Goal: Register for event/course

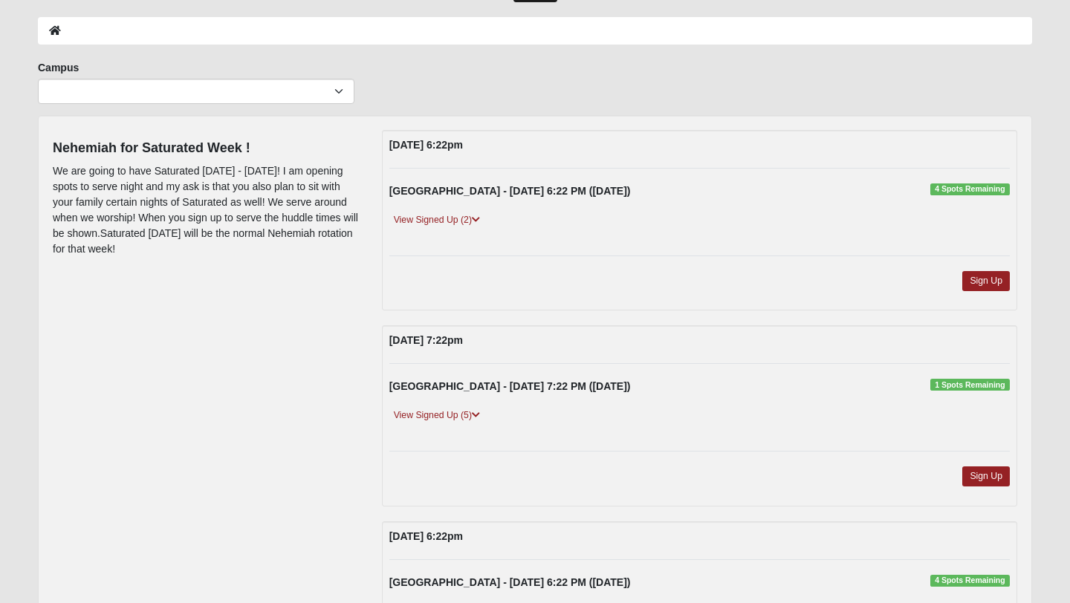
scroll to position [55, 0]
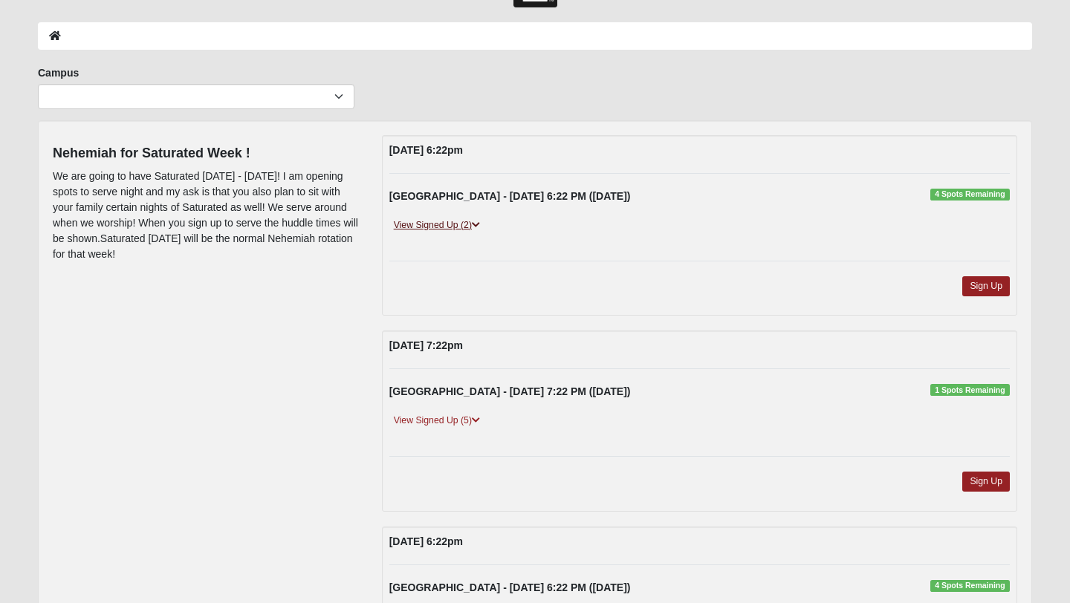
click at [475, 228] on icon at bounding box center [476, 225] width 8 height 9
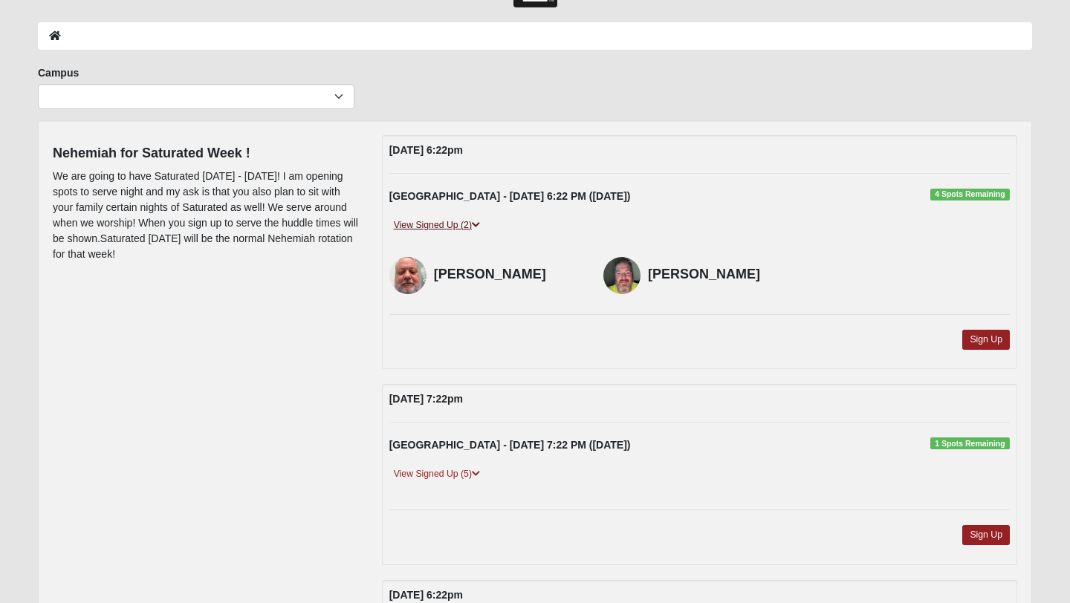
click at [475, 228] on icon at bounding box center [476, 225] width 8 height 9
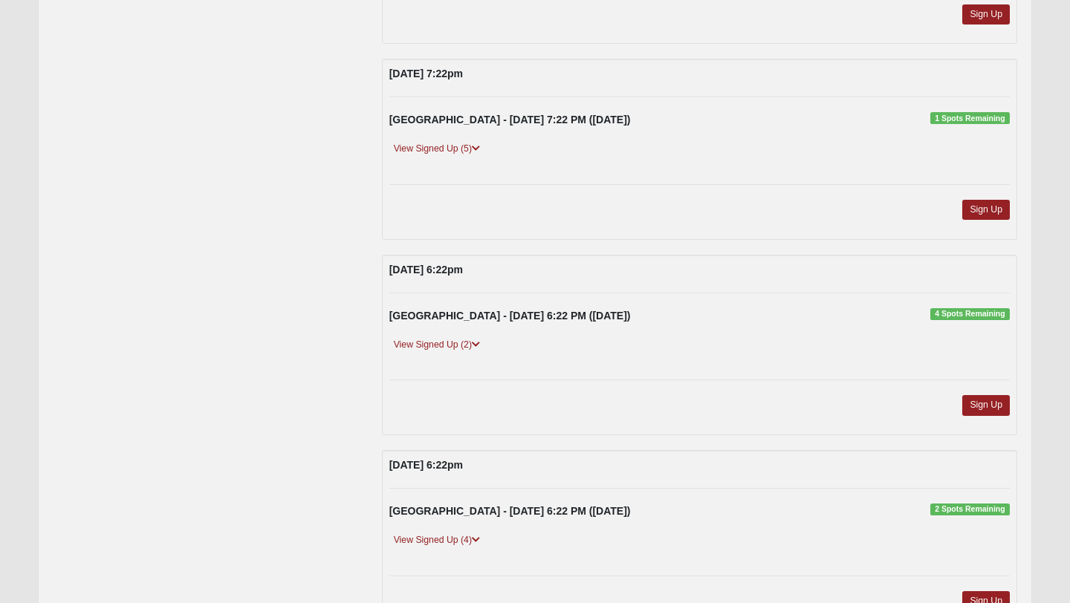
scroll to position [0, 0]
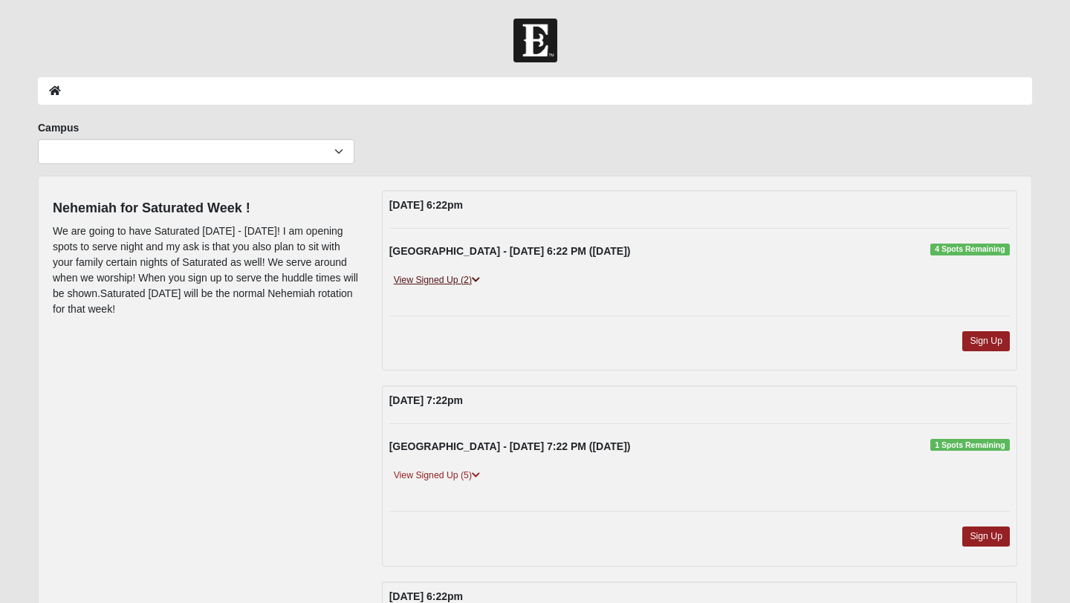
click at [464, 273] on link "View Signed Up (2)" at bounding box center [436, 281] width 95 height 16
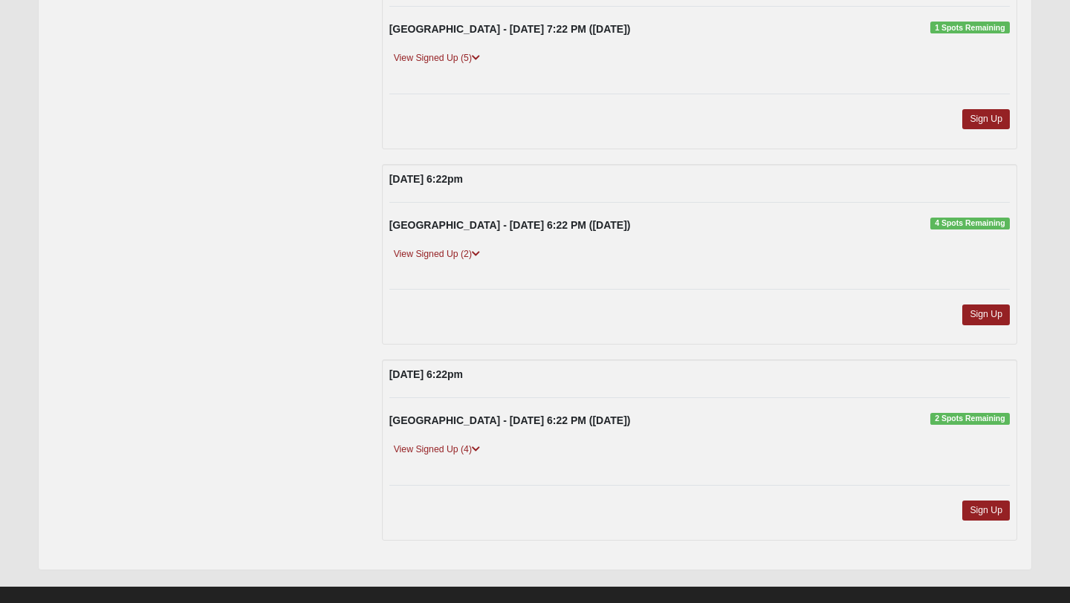
scroll to position [493, 0]
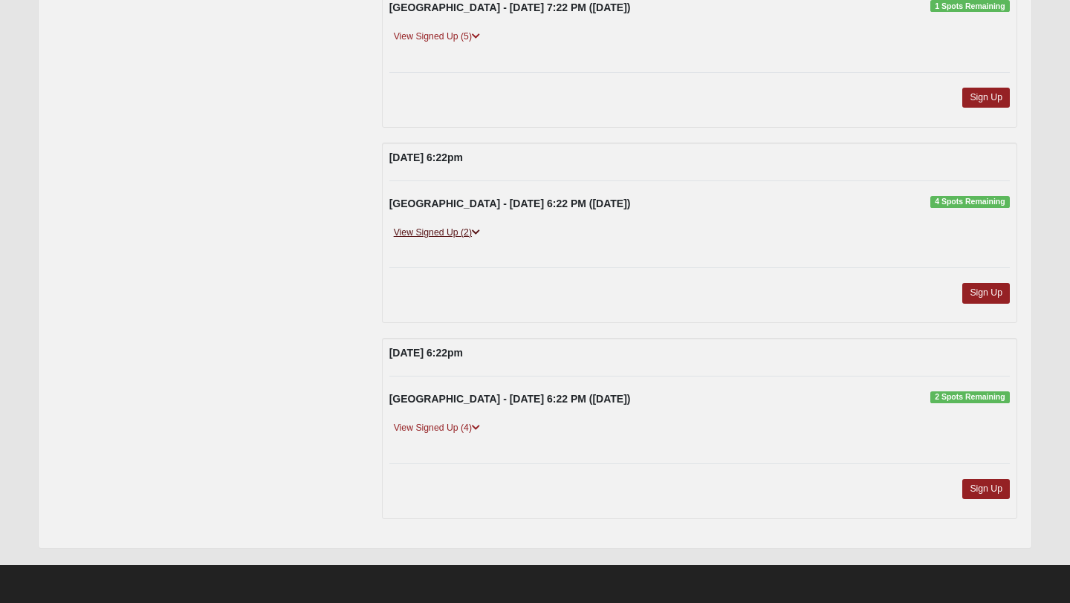
click at [434, 237] on link "View Signed Up (2)" at bounding box center [436, 233] width 95 height 16
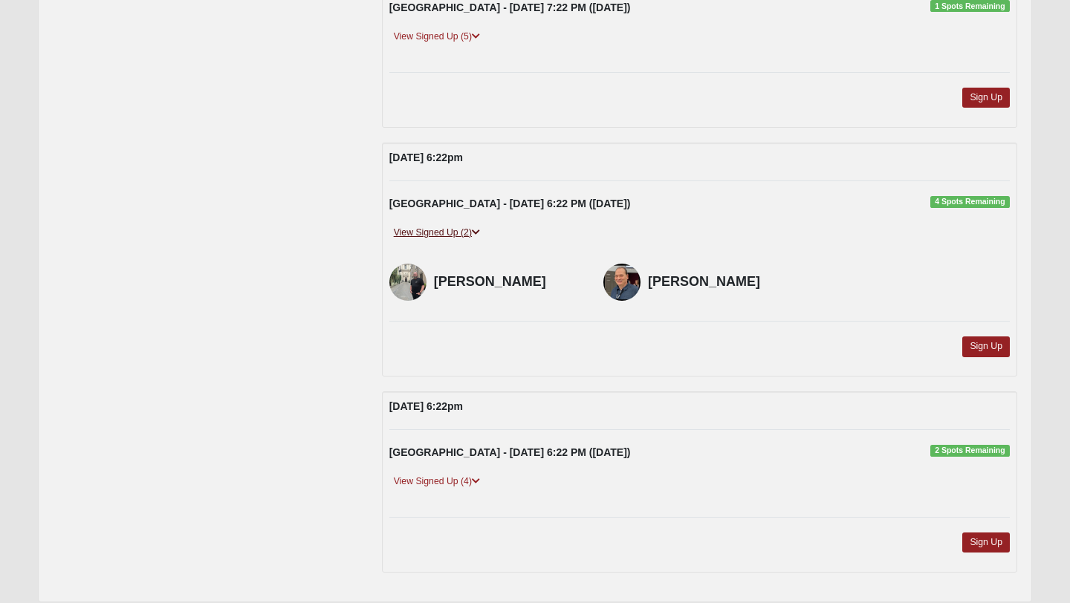
click at [478, 233] on icon at bounding box center [476, 232] width 8 height 9
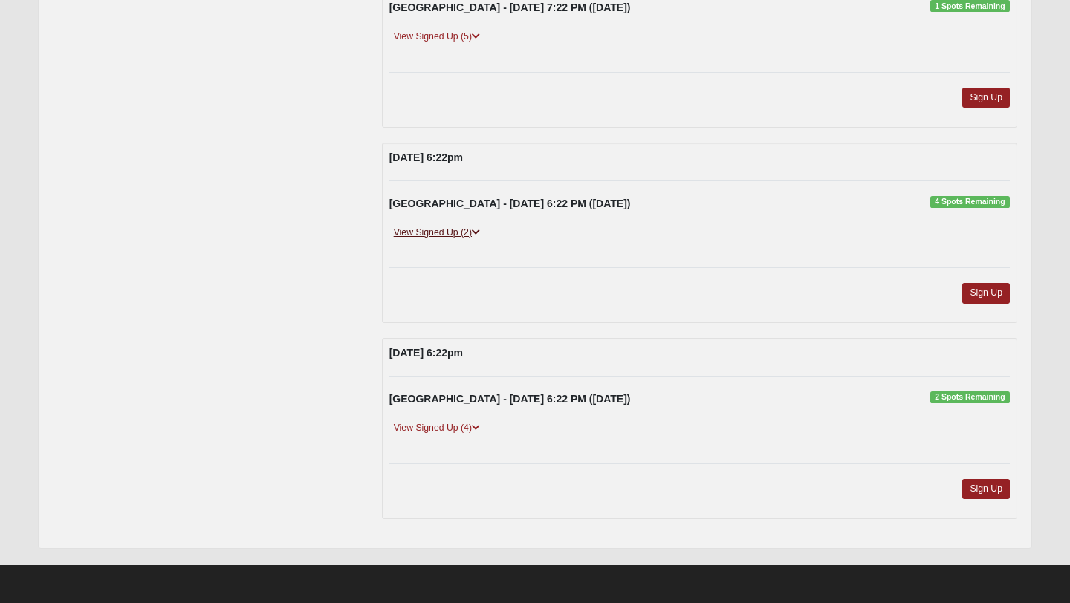
click at [478, 233] on icon at bounding box center [476, 232] width 8 height 9
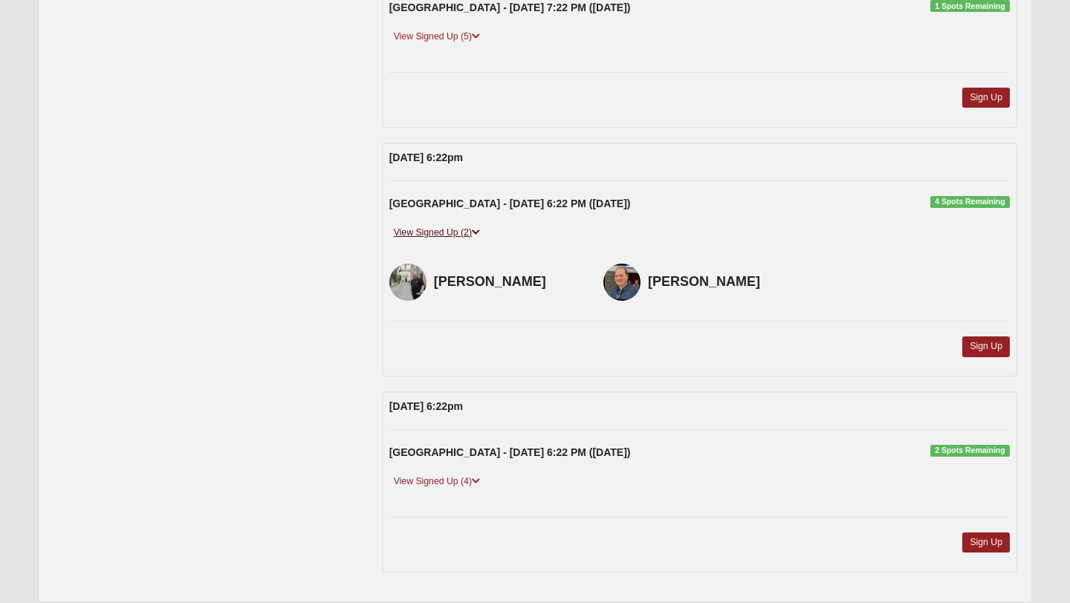
click at [477, 233] on icon at bounding box center [476, 232] width 8 height 9
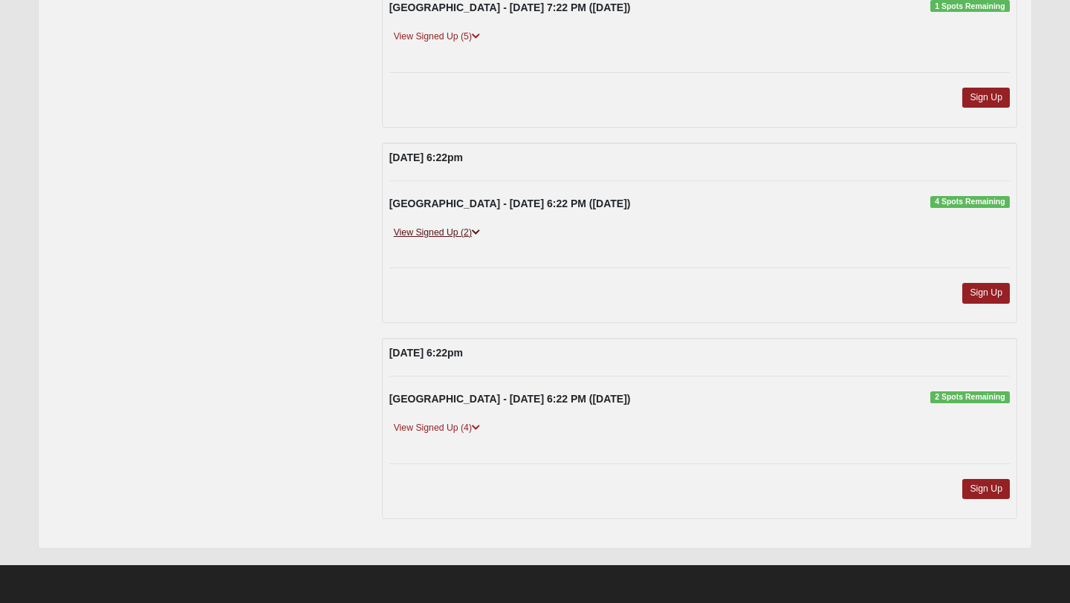
click at [477, 233] on icon at bounding box center [476, 232] width 8 height 9
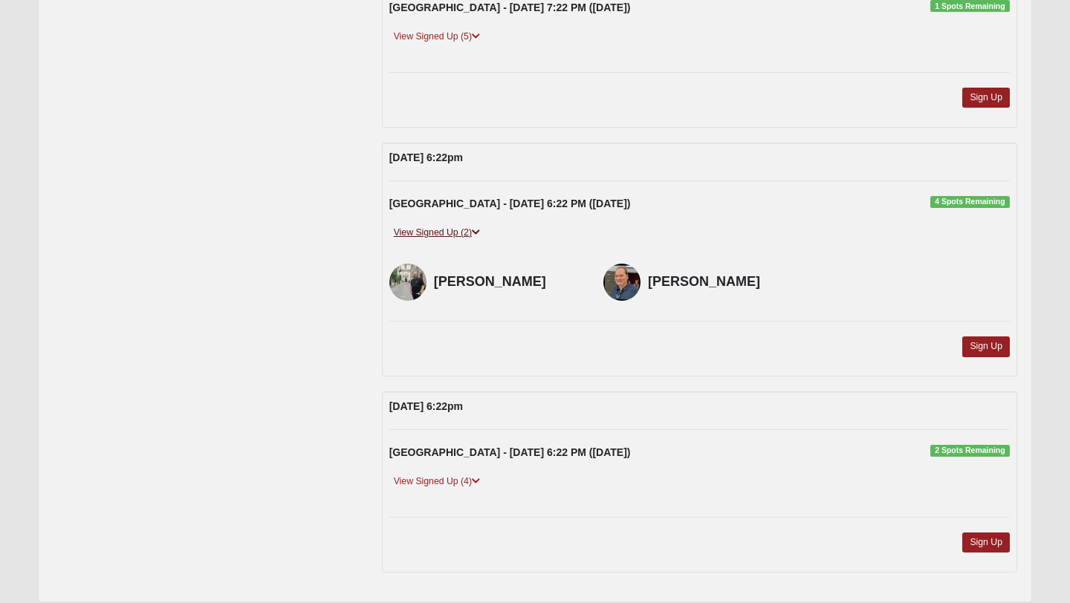
click at [477, 233] on icon at bounding box center [476, 232] width 8 height 9
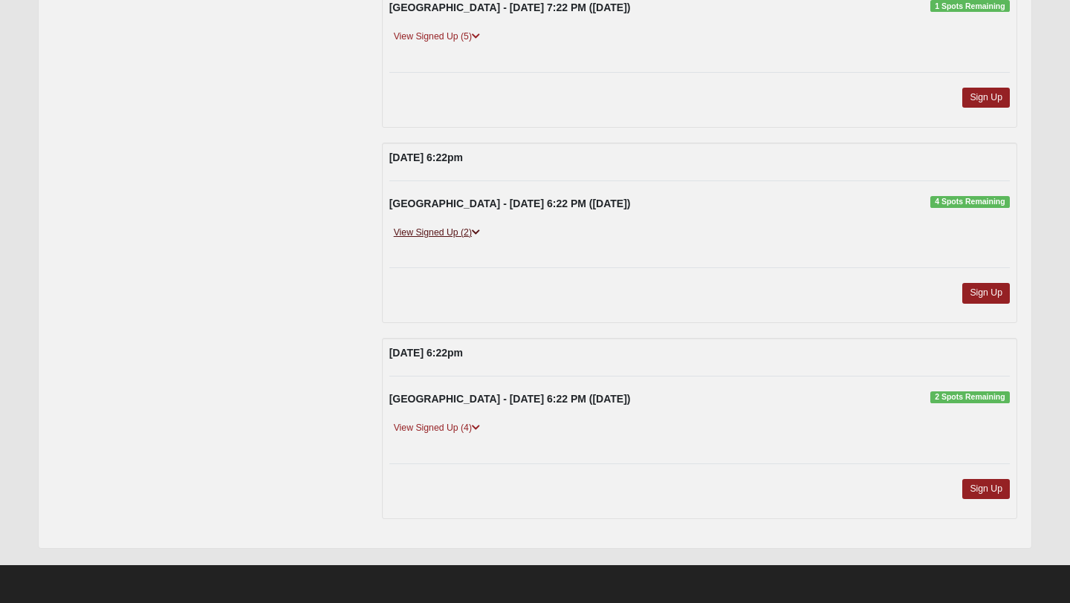
click at [476, 230] on icon at bounding box center [476, 232] width 8 height 9
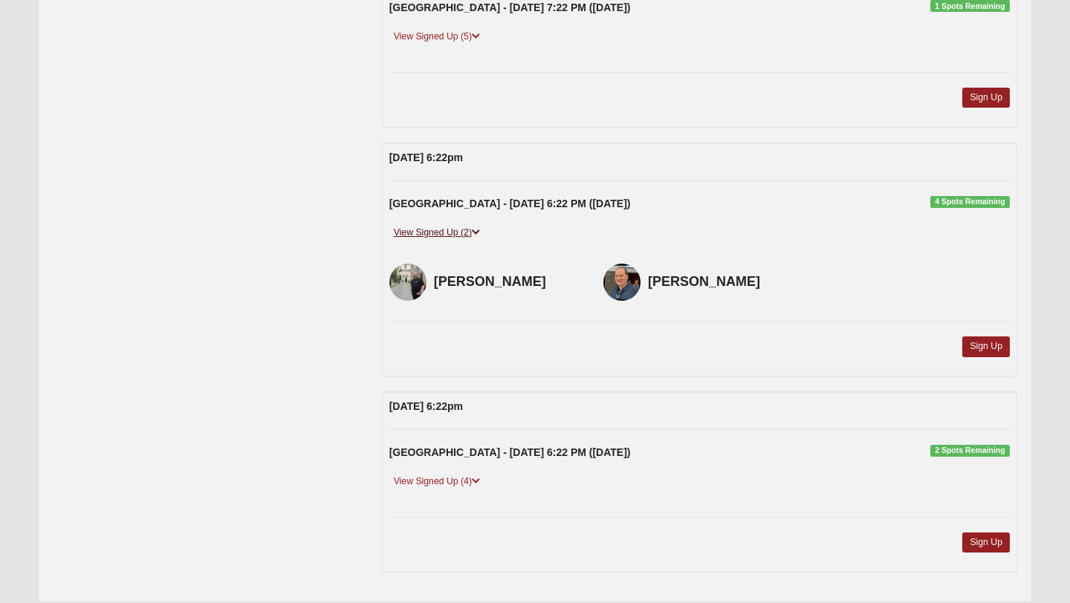
click at [476, 232] on icon at bounding box center [476, 232] width 8 height 9
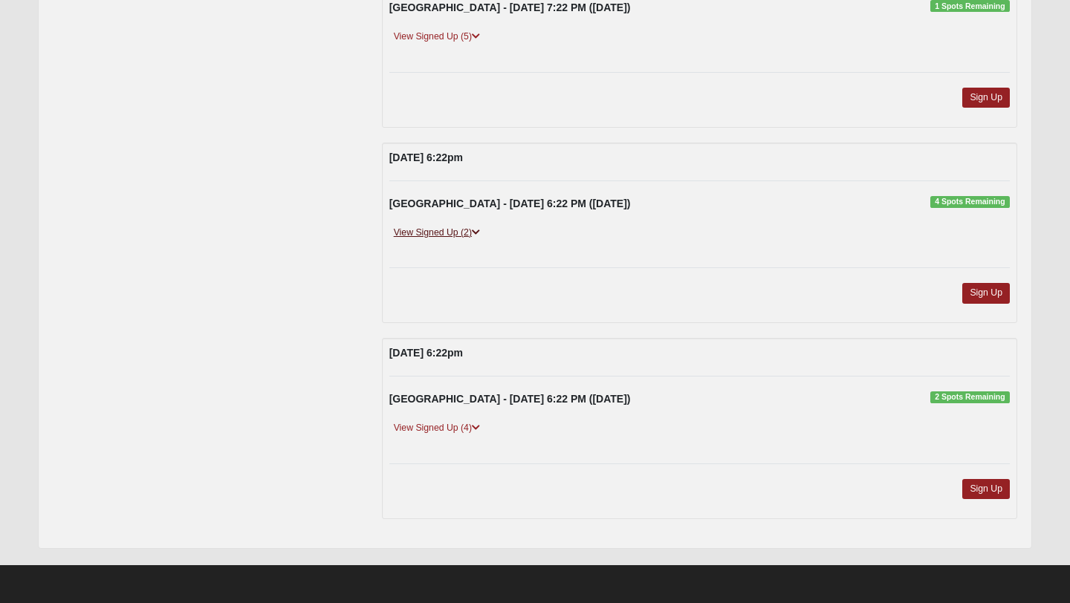
click at [476, 232] on icon at bounding box center [476, 232] width 8 height 9
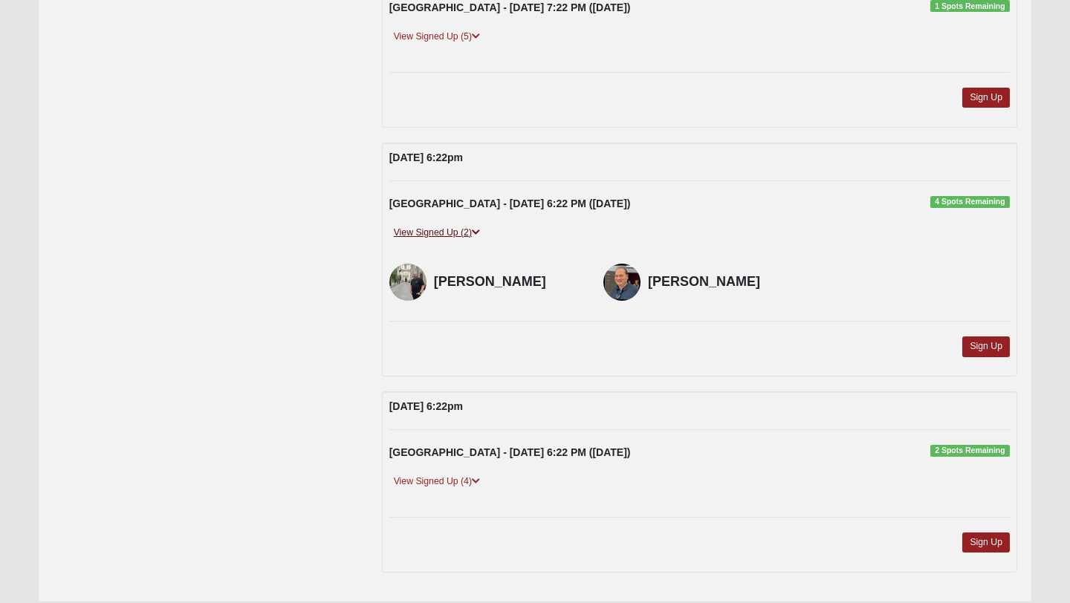
click at [476, 232] on icon at bounding box center [476, 232] width 8 height 9
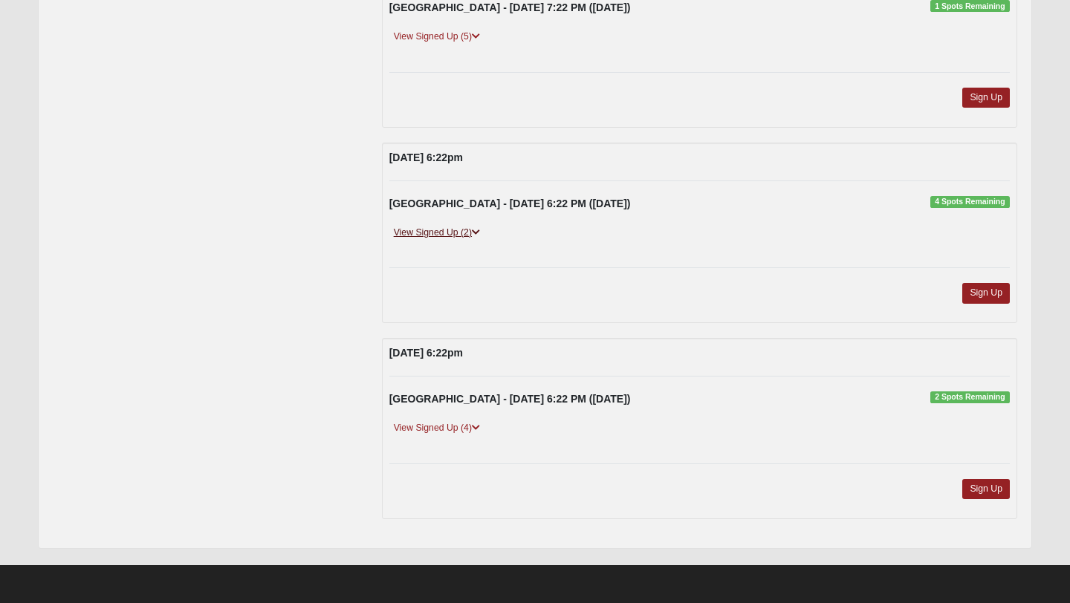
click at [476, 232] on icon at bounding box center [476, 232] width 8 height 9
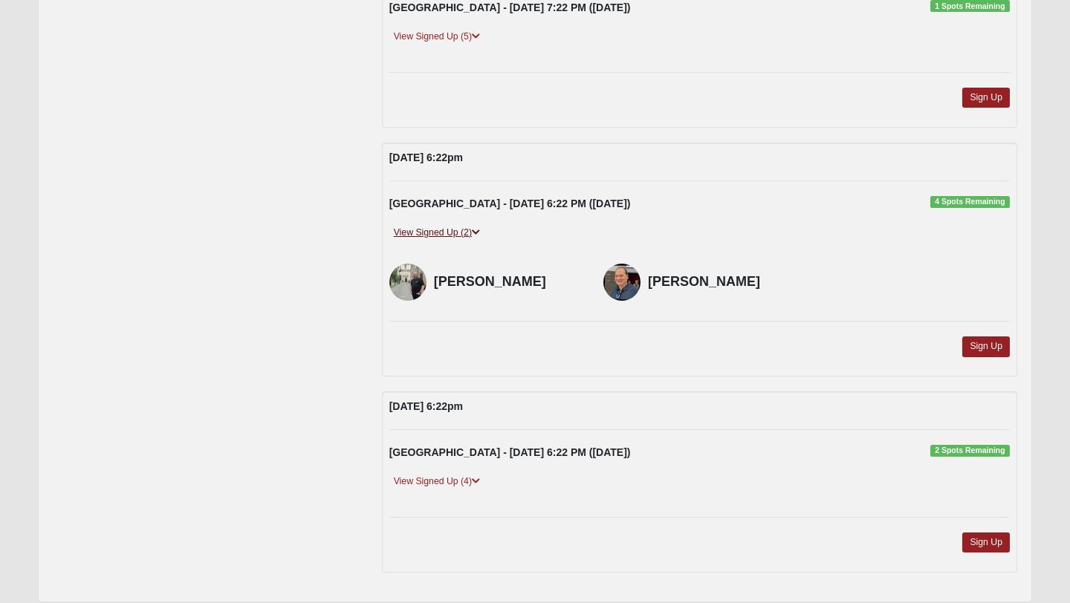
click at [477, 233] on icon at bounding box center [476, 232] width 8 height 9
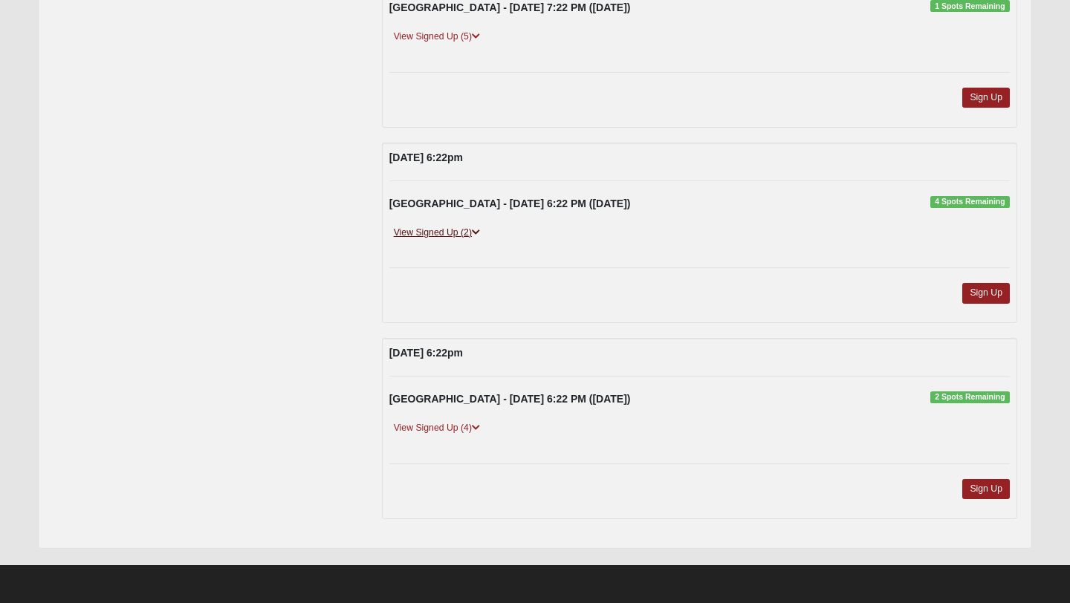
click at [468, 233] on link "View Signed Up (2)" at bounding box center [436, 233] width 95 height 16
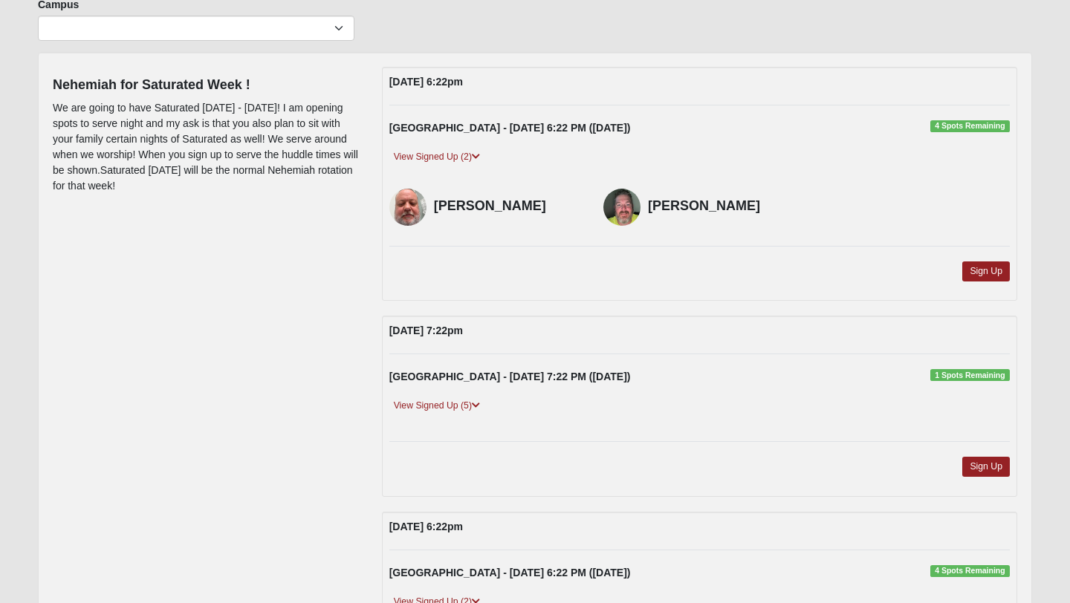
scroll to position [120, 0]
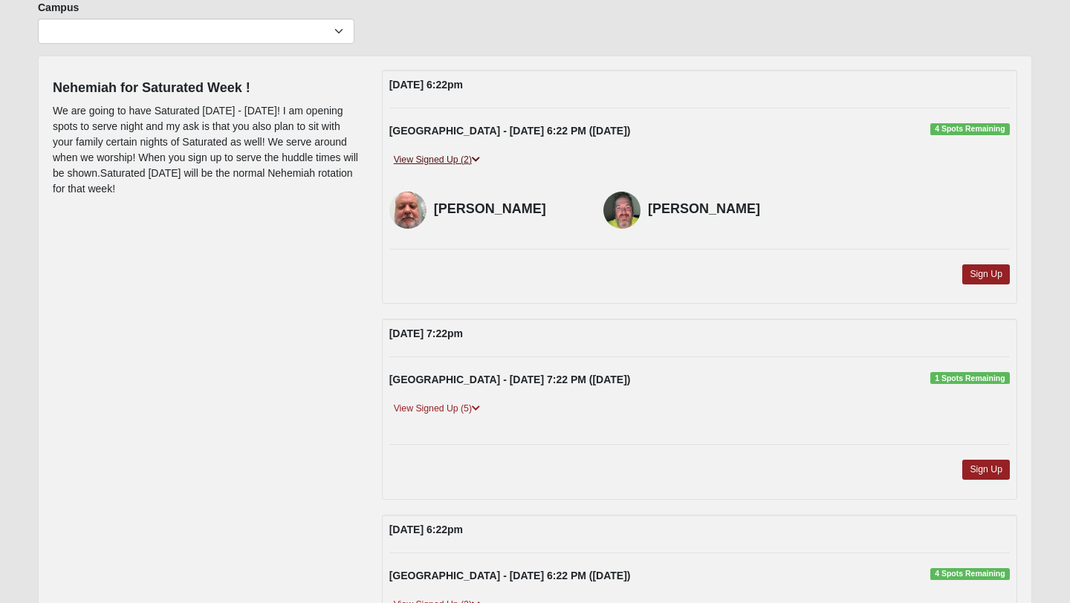
click at [479, 161] on icon at bounding box center [476, 159] width 8 height 9
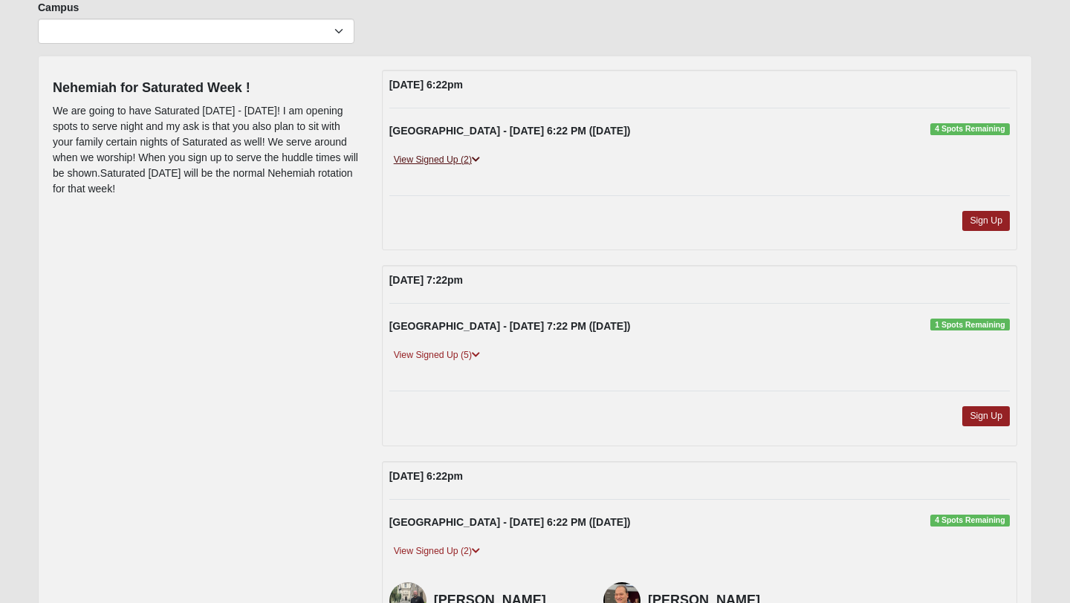
click at [479, 161] on icon at bounding box center [476, 159] width 8 height 9
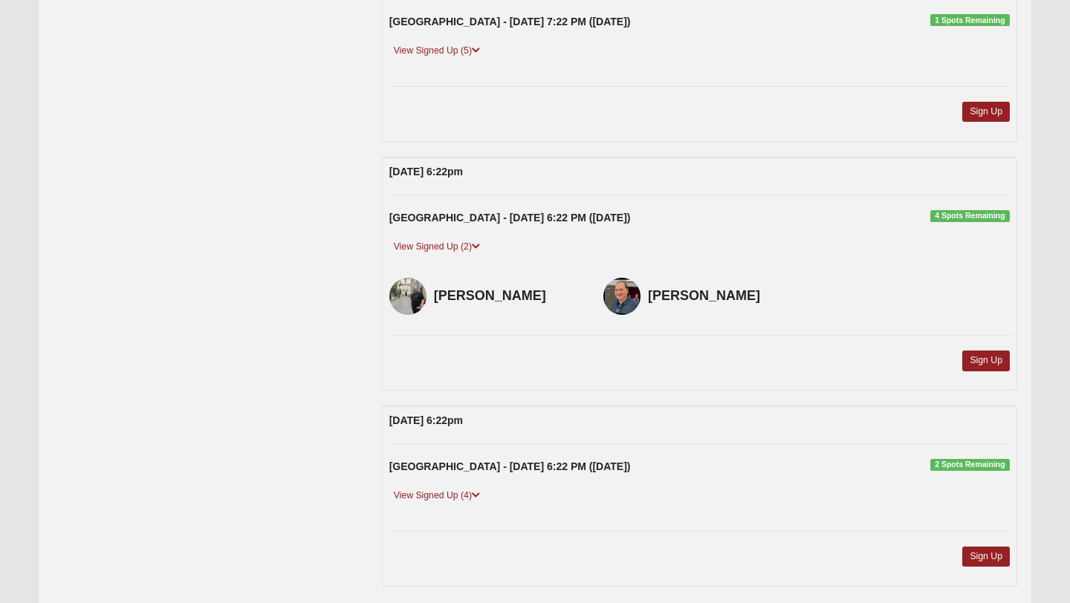
scroll to position [481, 0]
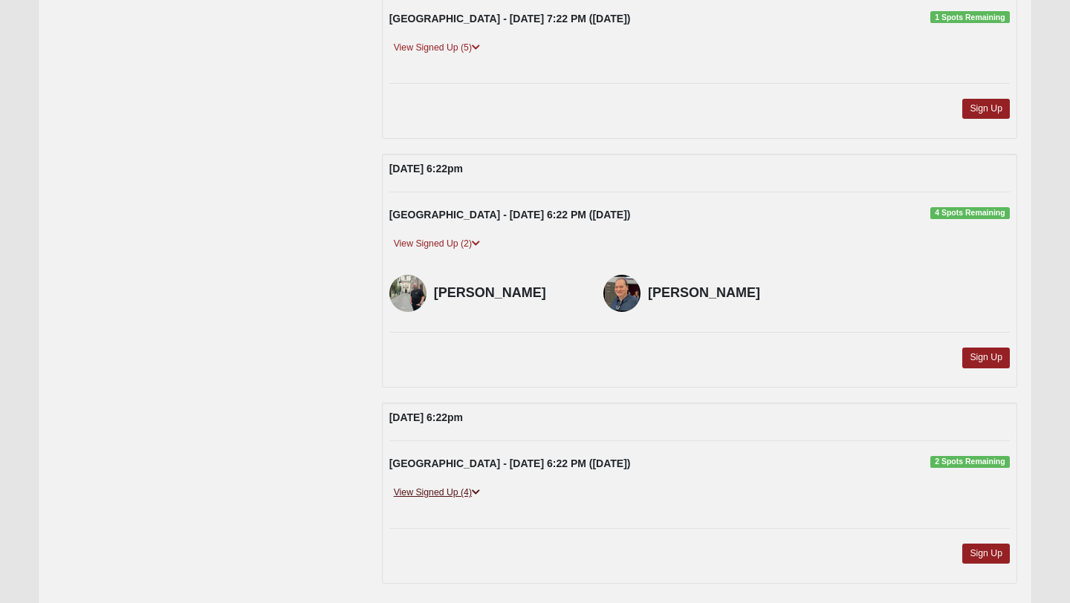
click at [479, 496] on icon at bounding box center [476, 492] width 8 height 9
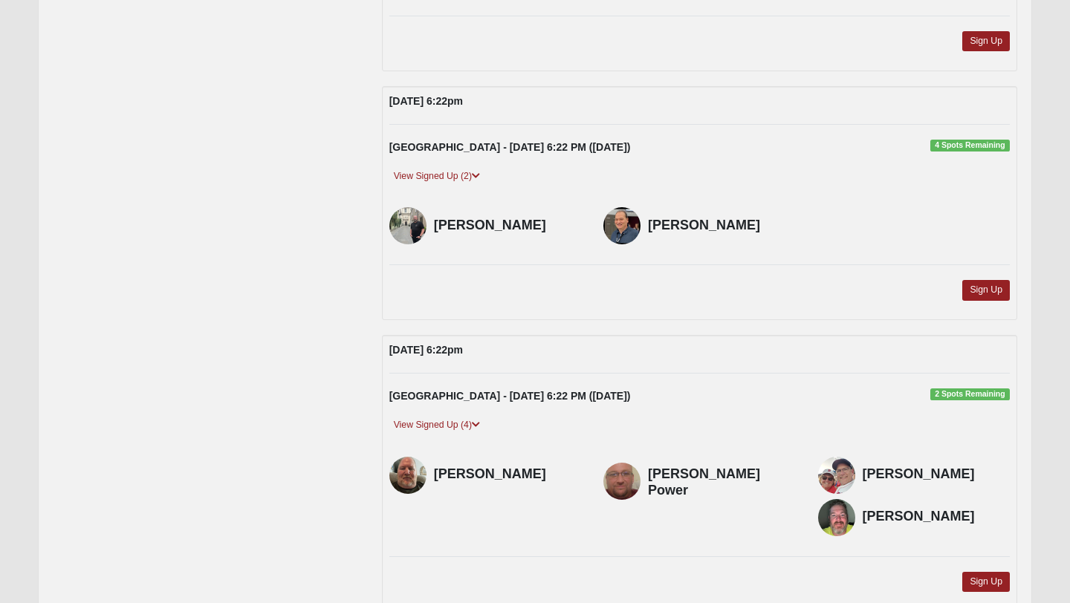
scroll to position [583, 0]
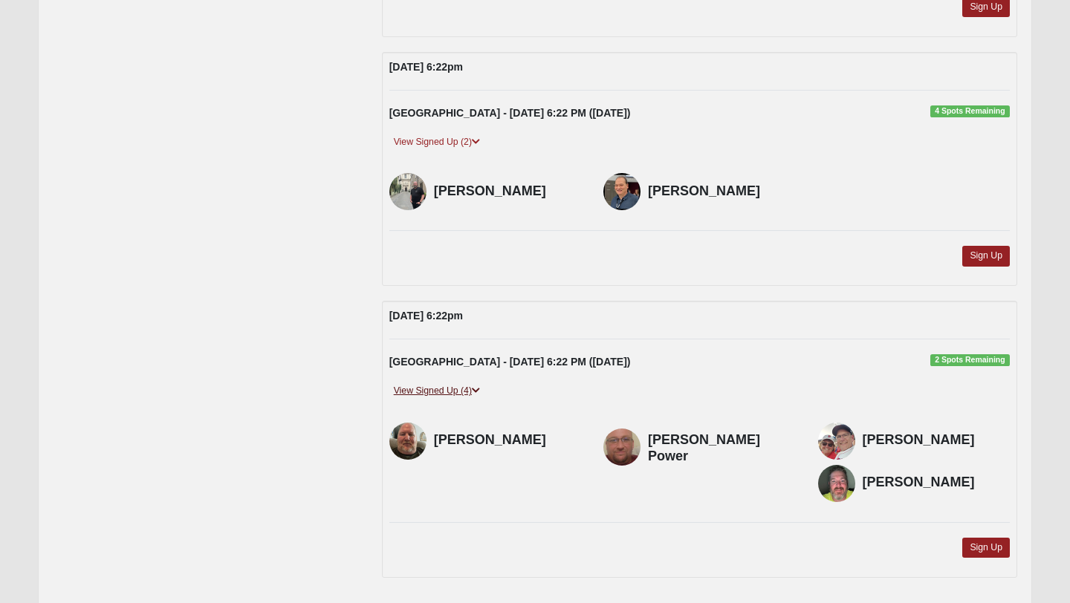
click at [462, 386] on link "View Signed Up (4)" at bounding box center [436, 391] width 95 height 16
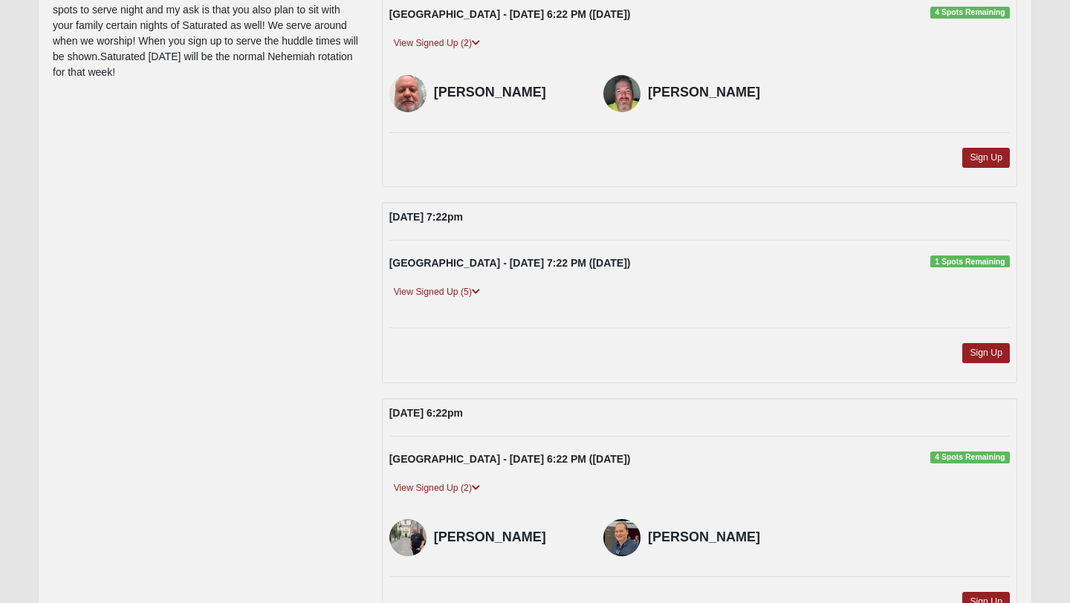
scroll to position [231, 0]
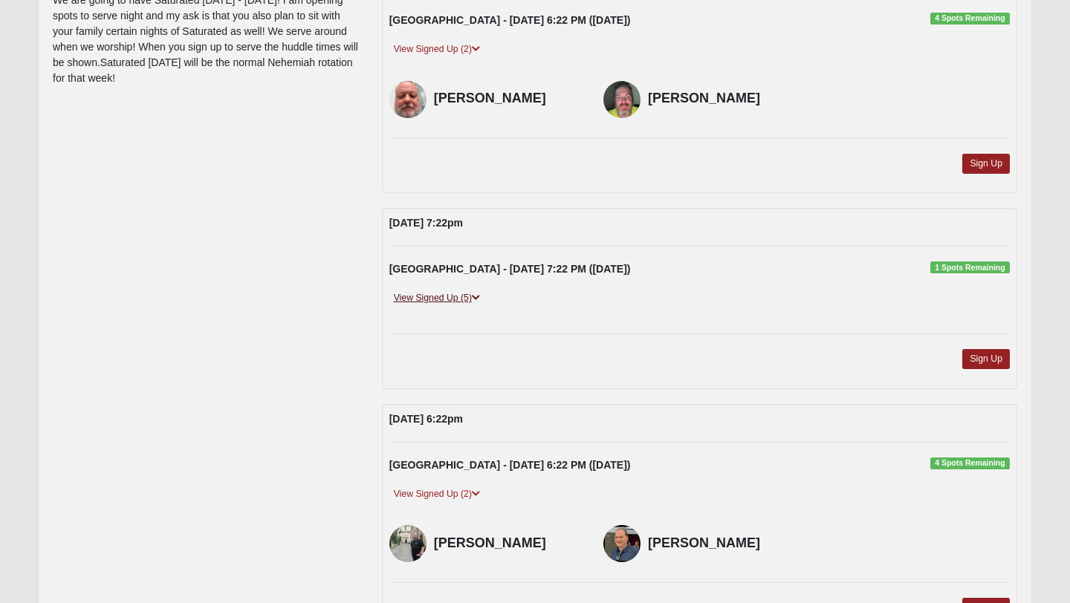
click at [469, 293] on link "View Signed Up (5)" at bounding box center [436, 299] width 95 height 16
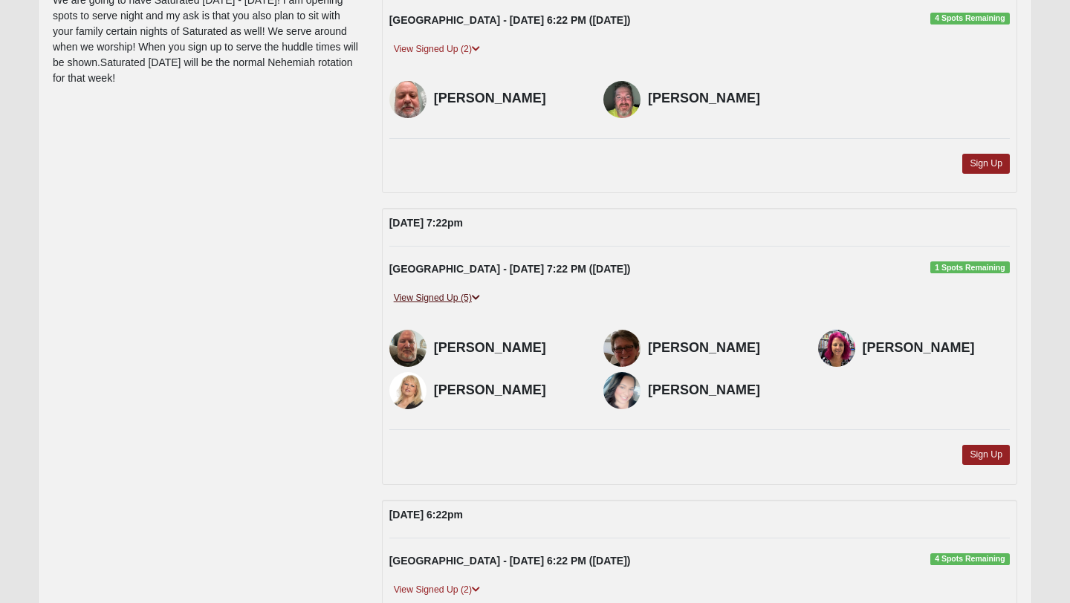
click at [476, 298] on icon at bounding box center [476, 297] width 8 height 9
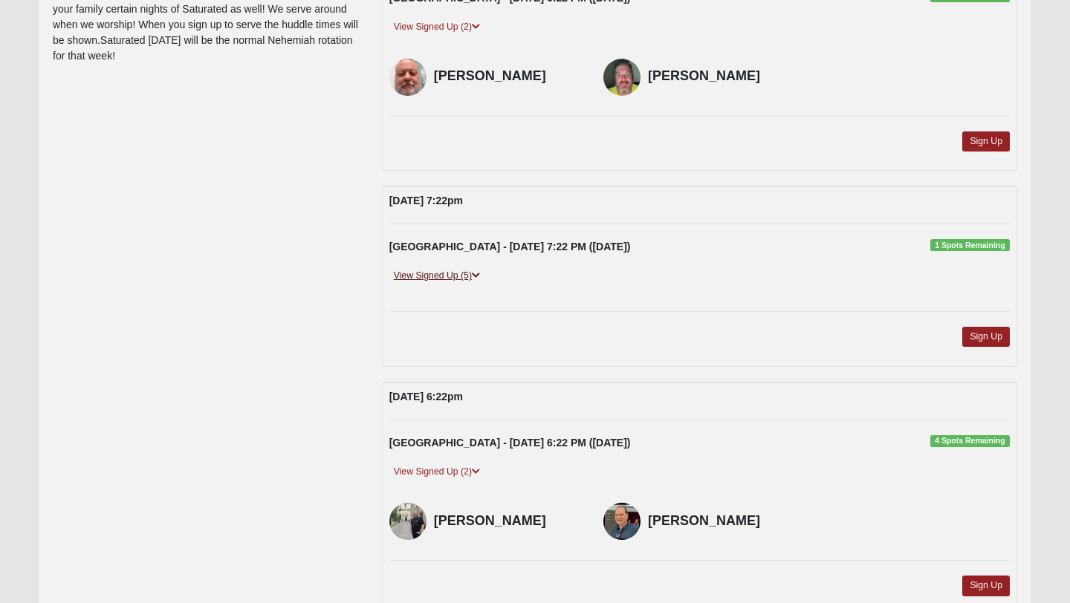
scroll to position [264, 0]
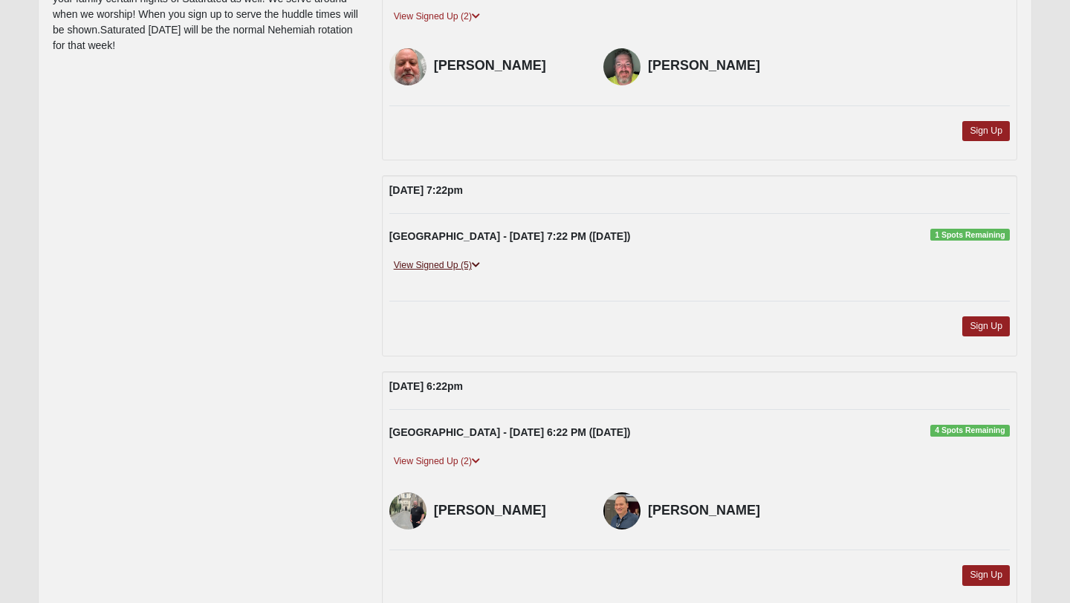
click at [472, 265] on link "View Signed Up (5)" at bounding box center [436, 266] width 95 height 16
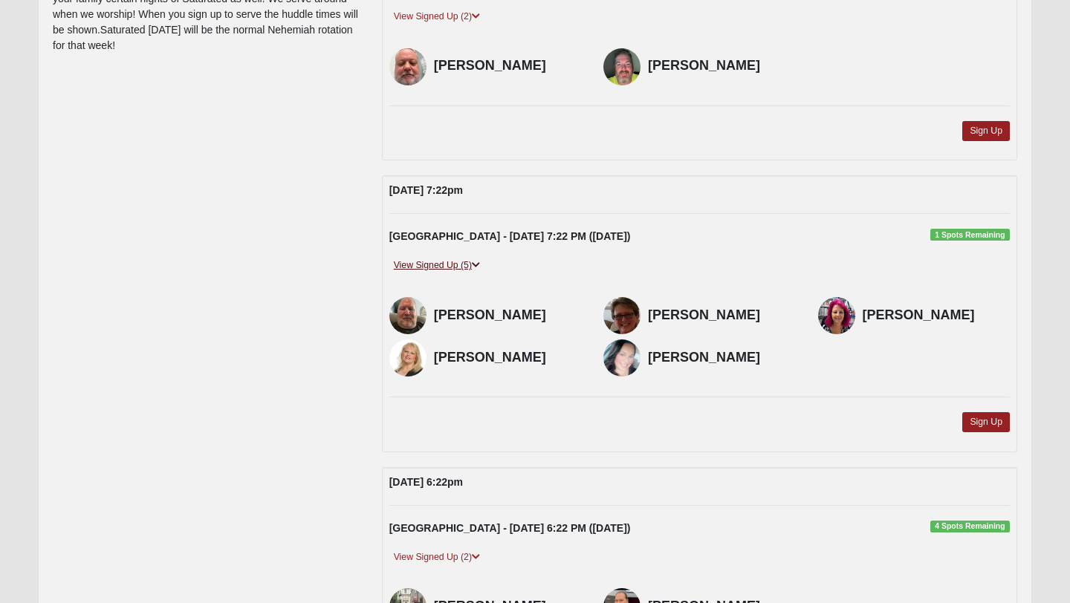
click at [472, 265] on link "View Signed Up (5)" at bounding box center [436, 266] width 95 height 16
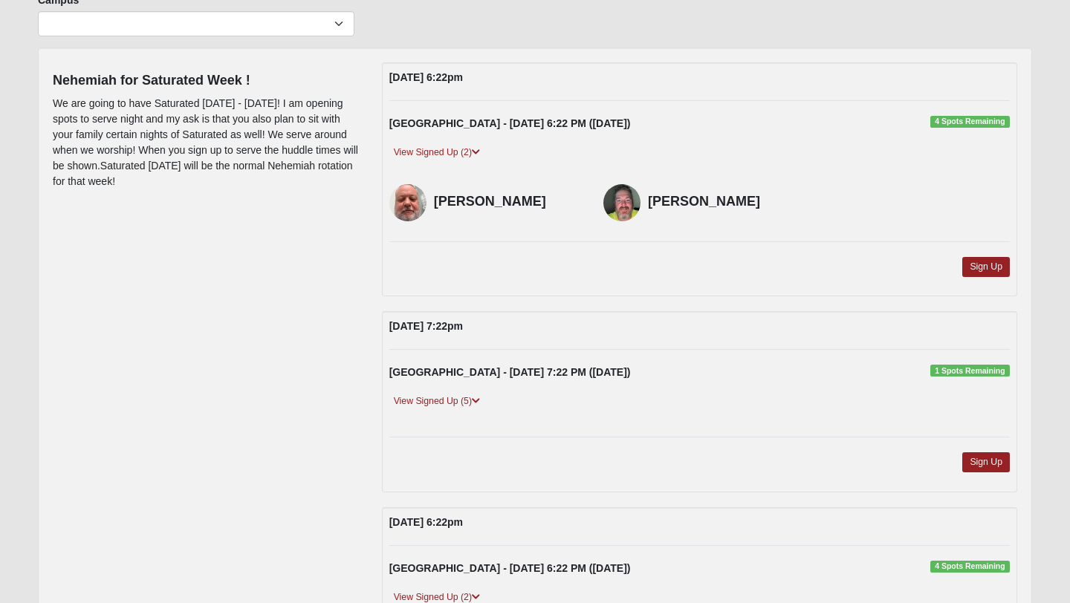
scroll to position [133, 0]
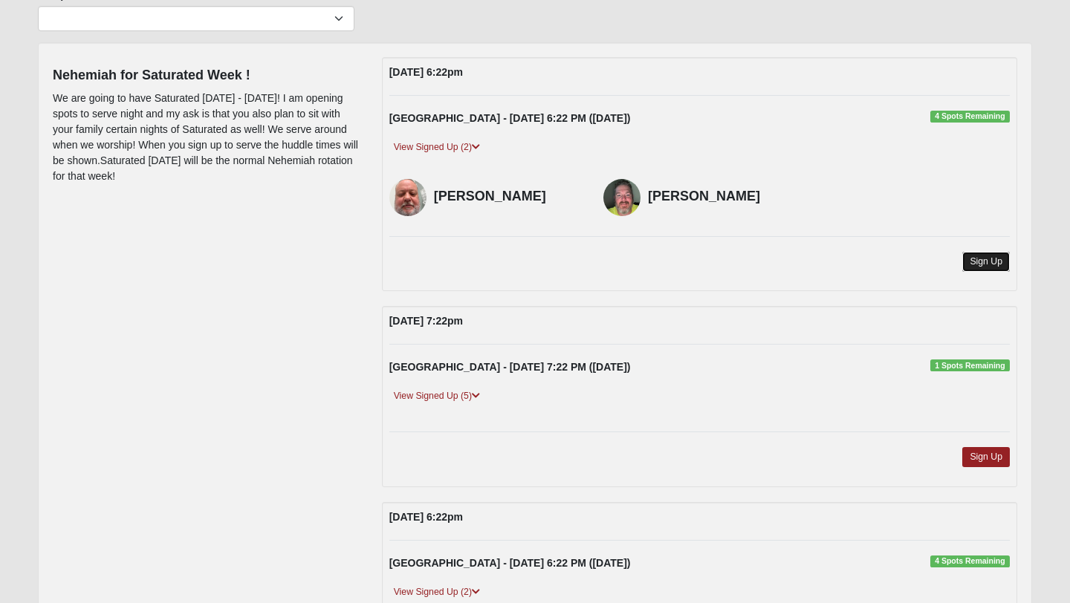
click at [987, 256] on link "Sign Up" at bounding box center [986, 262] width 48 height 20
